Goal: Transaction & Acquisition: Purchase product/service

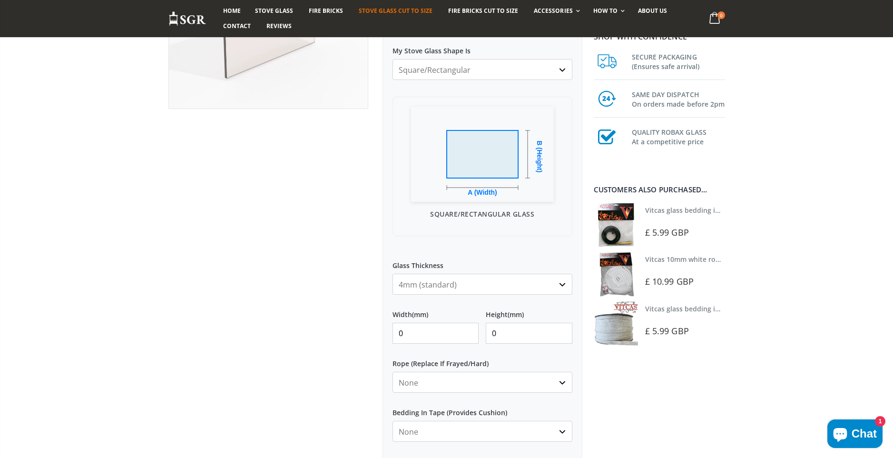
scroll to position [203, 0]
drag, startPoint x: 405, startPoint y: 330, endPoint x: 399, endPoint y: 330, distance: 5.2
click at [399, 330] on input "0" at bounding box center [436, 331] width 87 height 21
type input "873"
click at [493, 331] on input "0" at bounding box center [529, 331] width 87 height 21
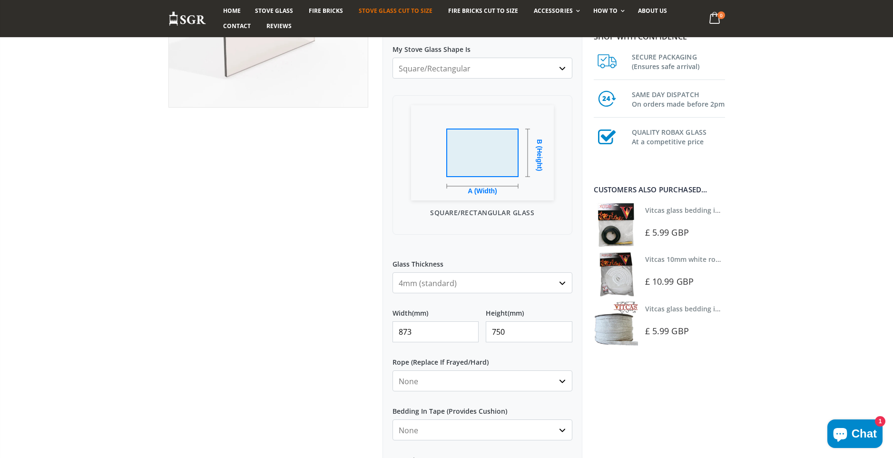
type input "750"
click at [274, 261] on div at bounding box center [268, 238] width 214 height 660
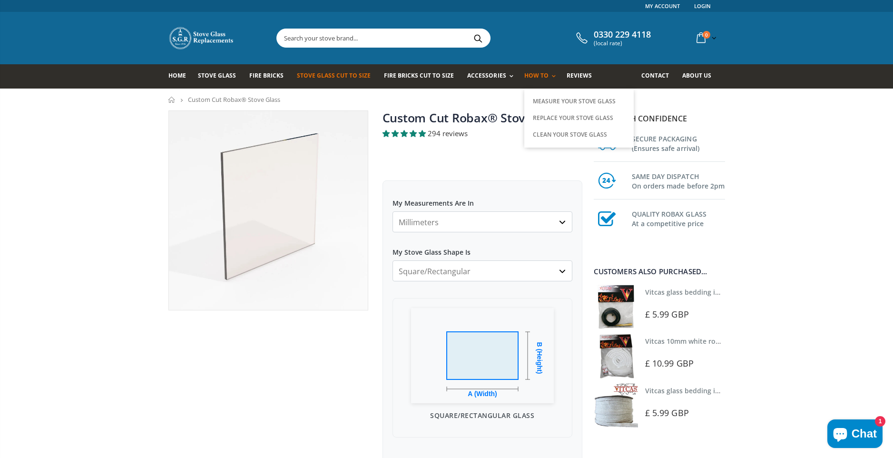
scroll to position [16, 0]
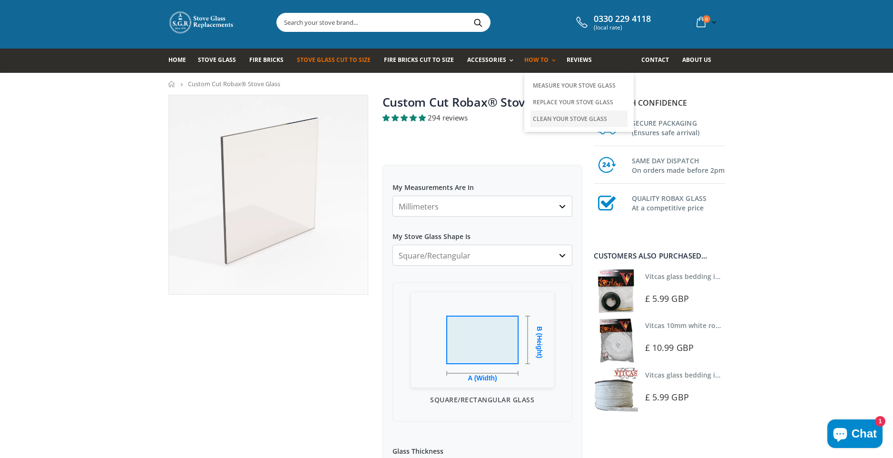
click at [550, 119] on link "Clean Your Stove Glass" at bounding box center [579, 118] width 97 height 17
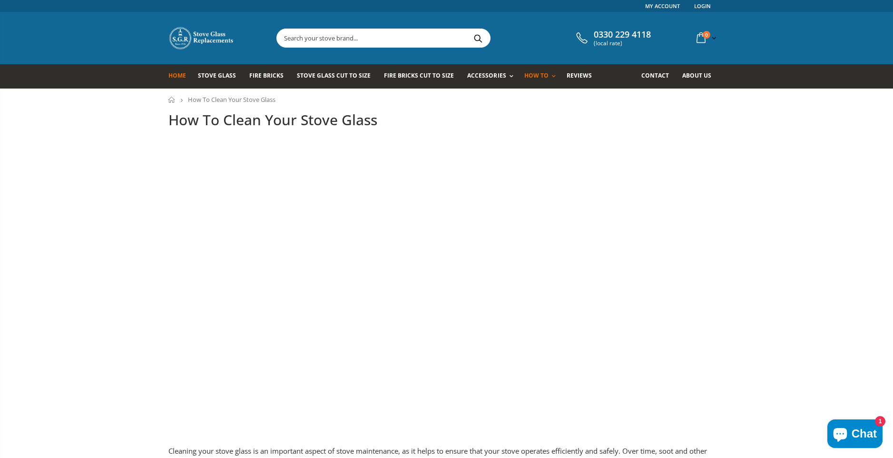
click at [177, 79] on span "Home" at bounding box center [177, 75] width 18 height 8
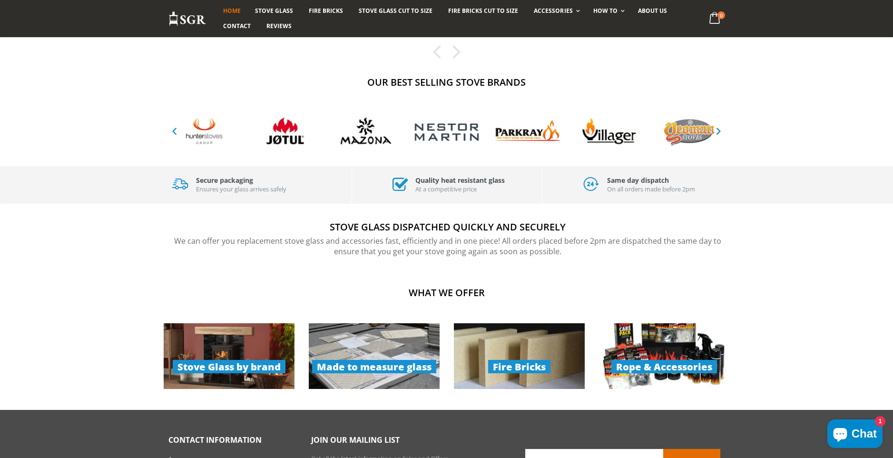
scroll to position [496, 0]
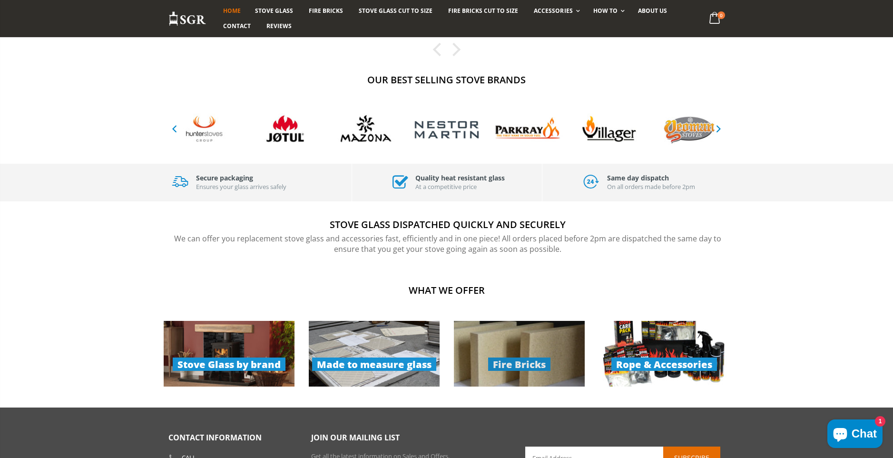
click at [508, 362] on link "Fire Bricks" at bounding box center [519, 354] width 131 height 66
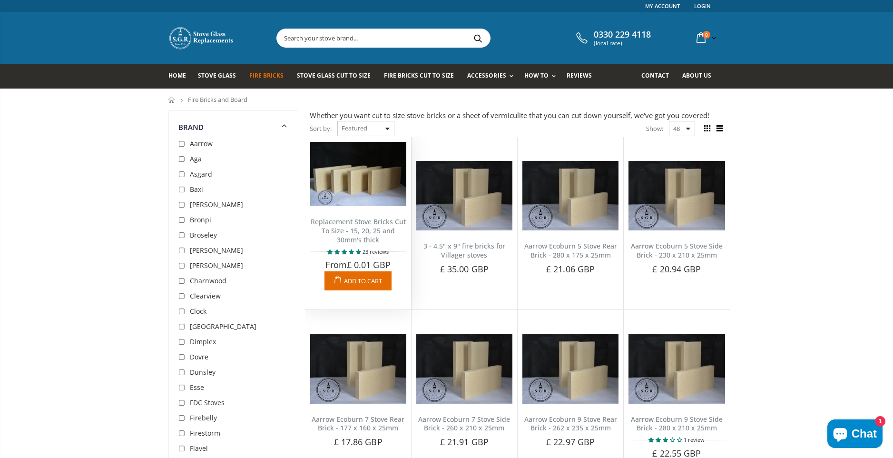
click at [355, 230] on link "Replacement Stove Bricks Cut To Size - 15, 20, 25 and 30mm's thick" at bounding box center [358, 230] width 95 height 27
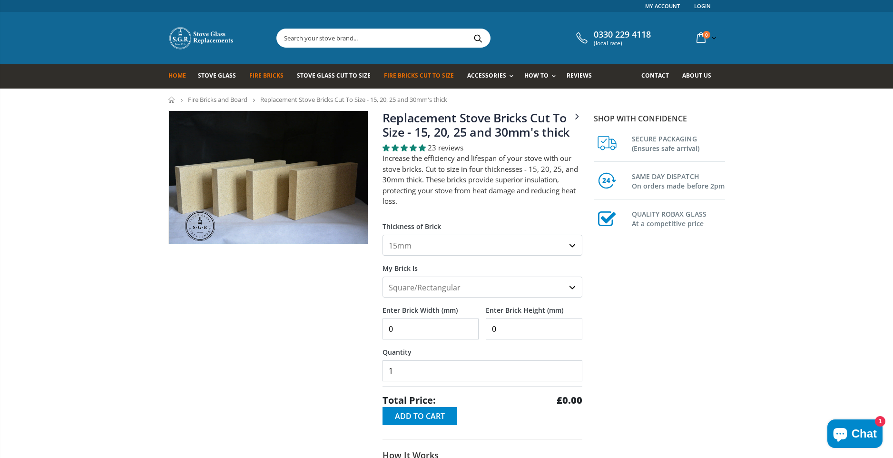
click at [180, 76] on span "Home" at bounding box center [177, 75] width 18 height 8
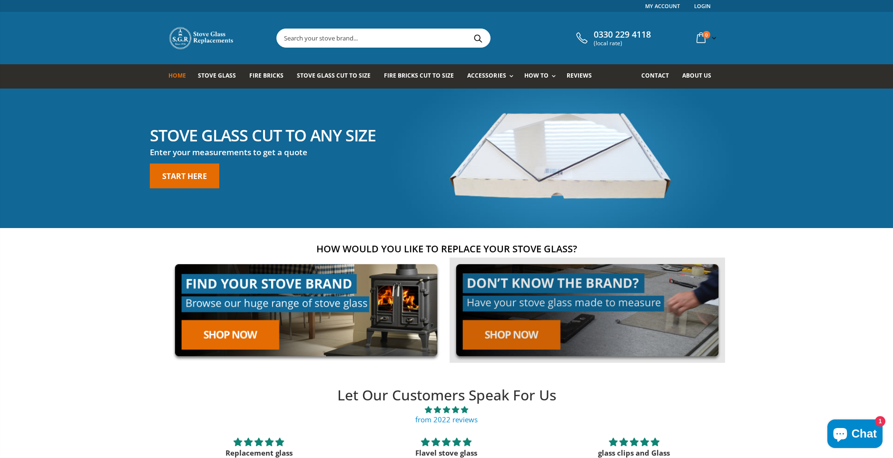
click at [506, 336] on link at bounding box center [588, 310] width 276 height 105
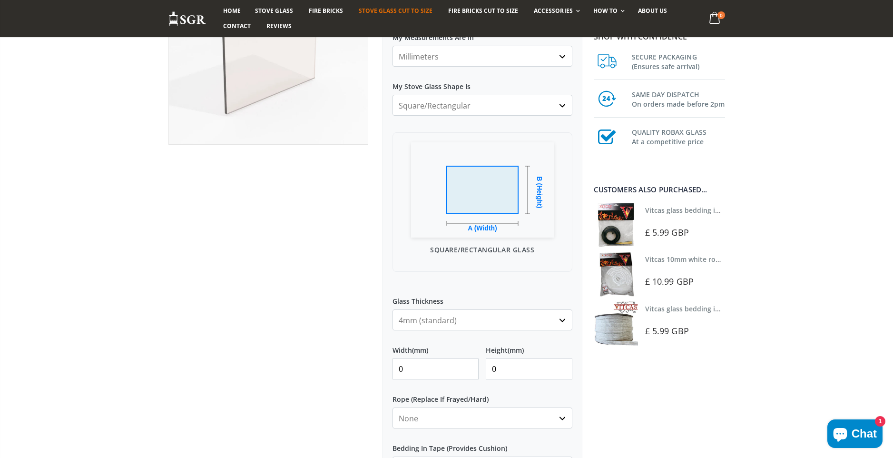
scroll to position [166, 0]
